Goal: Register for event/course

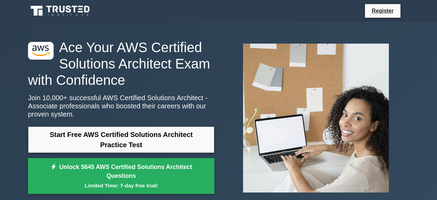
scroll to position [47, 0]
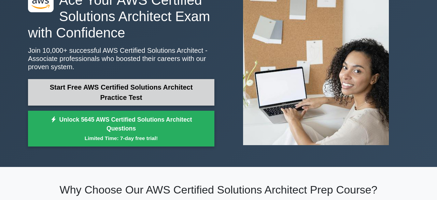
click at [160, 87] on link "Start Free AWS Certified Solutions Architect Practice Test" at bounding box center [121, 92] width 186 height 27
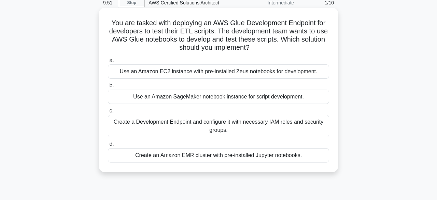
scroll to position [29, 0]
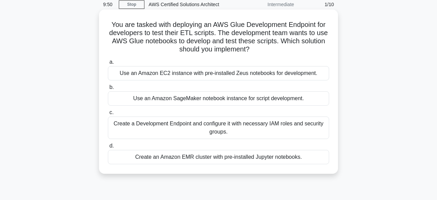
click at [122, 76] on div "Use an Amazon EC2 instance with pre-installed Zeus notebooks for development." at bounding box center [218, 73] width 221 height 14
click at [108, 64] on input "a. Use an Amazon EC2 instance with pre-installed Zeus notebooks for development." at bounding box center [108, 62] width 0 height 4
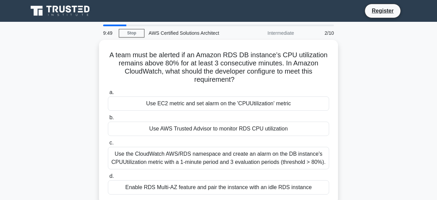
scroll to position [0, 0]
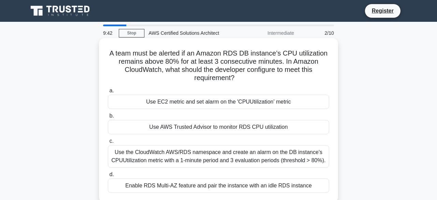
click at [167, 146] on div "Use the CloudWatch AWS/RDS namespace and create an alarm on the DB instance's C…" at bounding box center [218, 156] width 221 height 23
click at [108, 144] on input "c. Use the CloudWatch AWS/RDS namespace and create an alarm on the DB instance'…" at bounding box center [108, 141] width 0 height 4
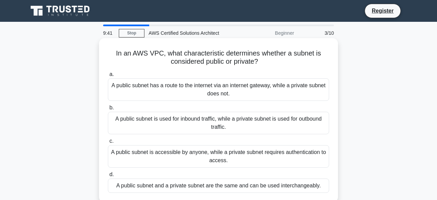
click at [185, 109] on label "b. A public subnet is used for inbound traffic, while a private subnet is used …" at bounding box center [218, 119] width 221 height 31
click at [108, 109] on input "b. A public subnet is used for inbound traffic, while a private subnet is used …" at bounding box center [108, 108] width 0 height 4
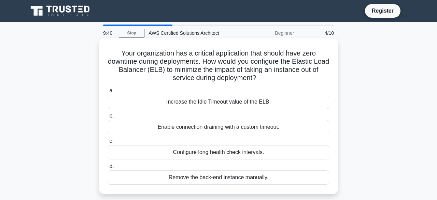
click at [187, 129] on div "Enable connection draining with a custom timeout." at bounding box center [218, 127] width 221 height 14
click at [108, 118] on input "b. Enable connection draining with a custom timeout." at bounding box center [108, 116] width 0 height 4
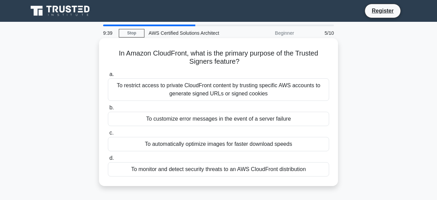
click at [188, 148] on div "To automatically optimize images for faster download speeds" at bounding box center [218, 144] width 221 height 14
click at [108, 135] on input "c. To automatically optimize images for faster download speeds" at bounding box center [108, 133] width 0 height 4
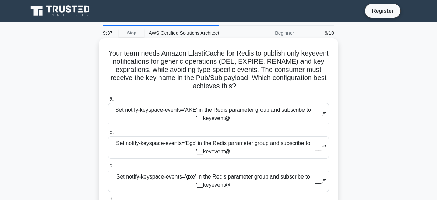
click at [206, 110] on div "Set notify-keyspace-events='AKE' in the Redis parameter group and subscribe to …" at bounding box center [218, 114] width 221 height 23
click at [108, 101] on input "a. Set notify-keyspace-events='AKE' in the Redis parameter group and subscribe …" at bounding box center [108, 99] width 0 height 4
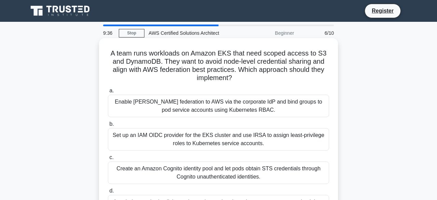
click at [199, 140] on div "Set up an IAM OIDC provider for the EKS cluster and use IRSA to assign least‑pr…" at bounding box center [218, 139] width 221 height 23
click at [108, 127] on input "b. Set up an IAM OIDC provider for the EKS cluster and use IRSA to assign least…" at bounding box center [108, 124] width 0 height 4
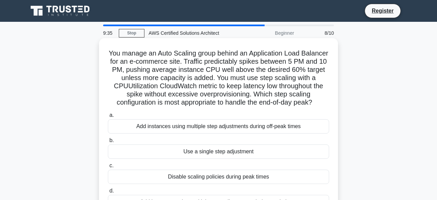
click at [201, 149] on div "Use a single step adjustment" at bounding box center [218, 152] width 221 height 14
click at [108, 143] on input "b. Use a single step adjustment" at bounding box center [108, 140] width 0 height 4
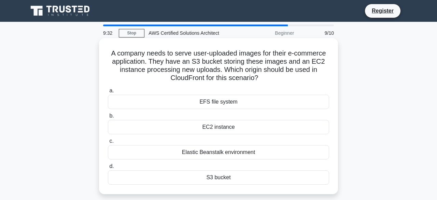
click at [214, 133] on div "EC2 instance" at bounding box center [218, 127] width 221 height 14
click at [108, 118] on input "b. EC2 instance" at bounding box center [108, 116] width 0 height 4
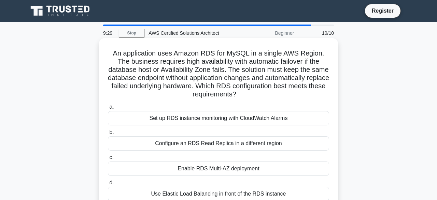
click at [218, 122] on div "Set up RDS instance monitoring with CloudWatch Alarms" at bounding box center [218, 118] width 221 height 14
click at [108, 109] on input "a. Set up RDS instance monitoring with CloudWatch Alarms" at bounding box center [108, 107] width 0 height 4
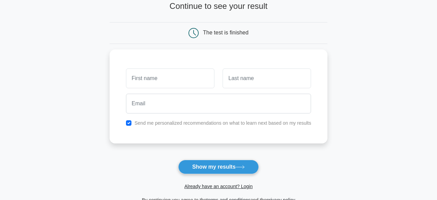
scroll to position [48, 0]
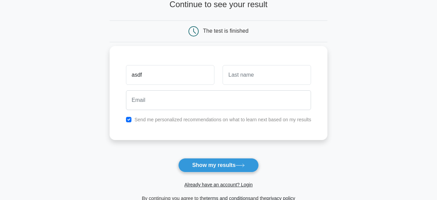
type input "asdf"
click at [256, 83] on input "text" at bounding box center [266, 75] width 88 height 20
type input "dfdfg"
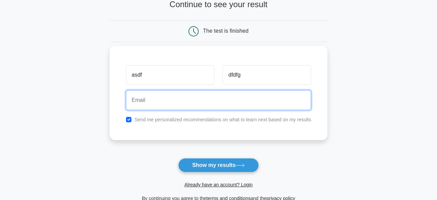
click at [219, 100] on input "email" at bounding box center [218, 100] width 185 height 20
type input "sumit.joshi@velocis.co.in"
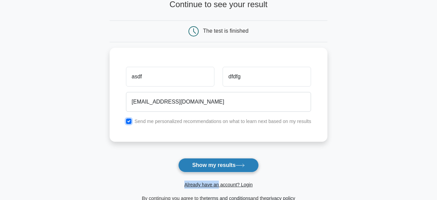
drag, startPoint x: 131, startPoint y: 120, endPoint x: 234, endPoint y: 167, distance: 113.6
click at [234, 167] on form "Wait, there is more! Continue to see your result The test is finished asdf dfdfg" at bounding box center [218, 96] width 218 height 213
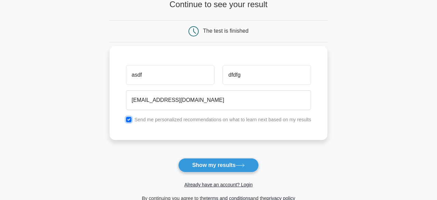
click at [131, 118] on input "checkbox" at bounding box center [128, 119] width 5 height 5
checkbox input "false"
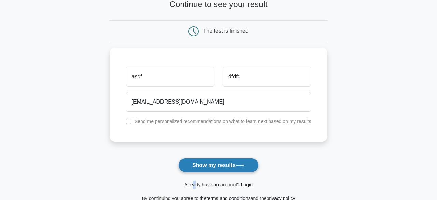
drag, startPoint x: 194, startPoint y: 154, endPoint x: 201, endPoint y: 166, distance: 14.8
click at [201, 166] on form "Wait, there is more! Continue to see your result The test is finished asdf dfdfg" at bounding box center [218, 96] width 218 height 213
click at [201, 166] on button "Show my results" at bounding box center [218, 165] width 81 height 14
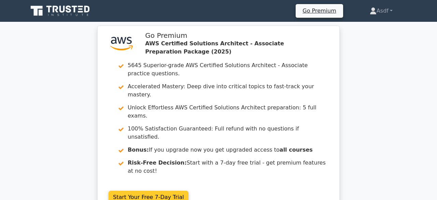
click at [146, 191] on link "Start Your Free 7-Day Trial" at bounding box center [148, 197] width 80 height 13
